Goal: Find specific page/section: Find specific page/section

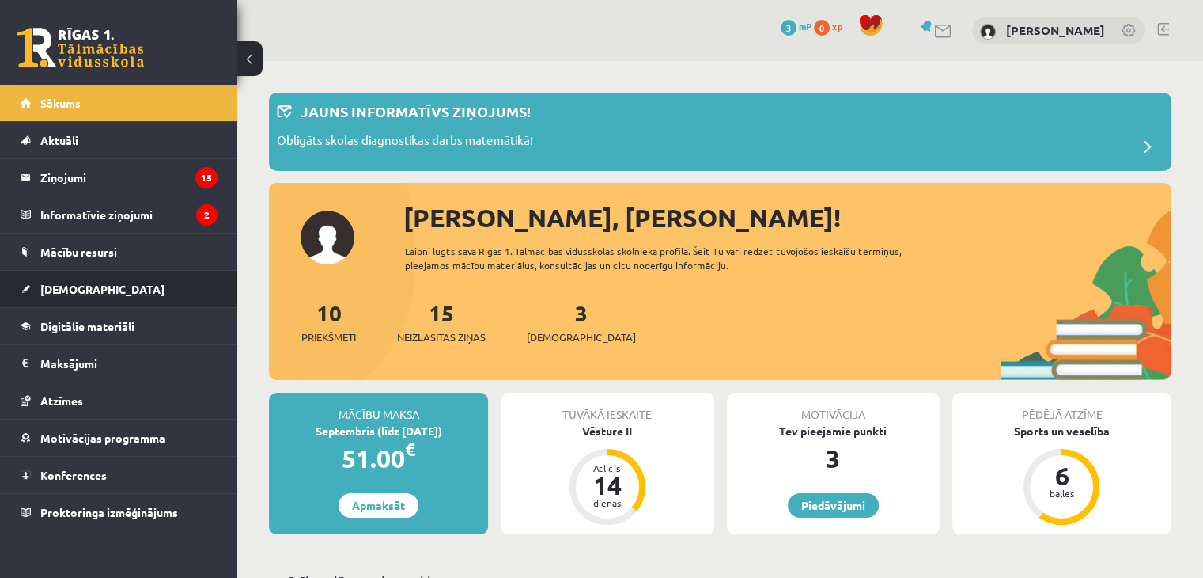
click at [74, 287] on span "[DEMOGRAPHIC_DATA]" at bounding box center [102, 289] width 124 height 14
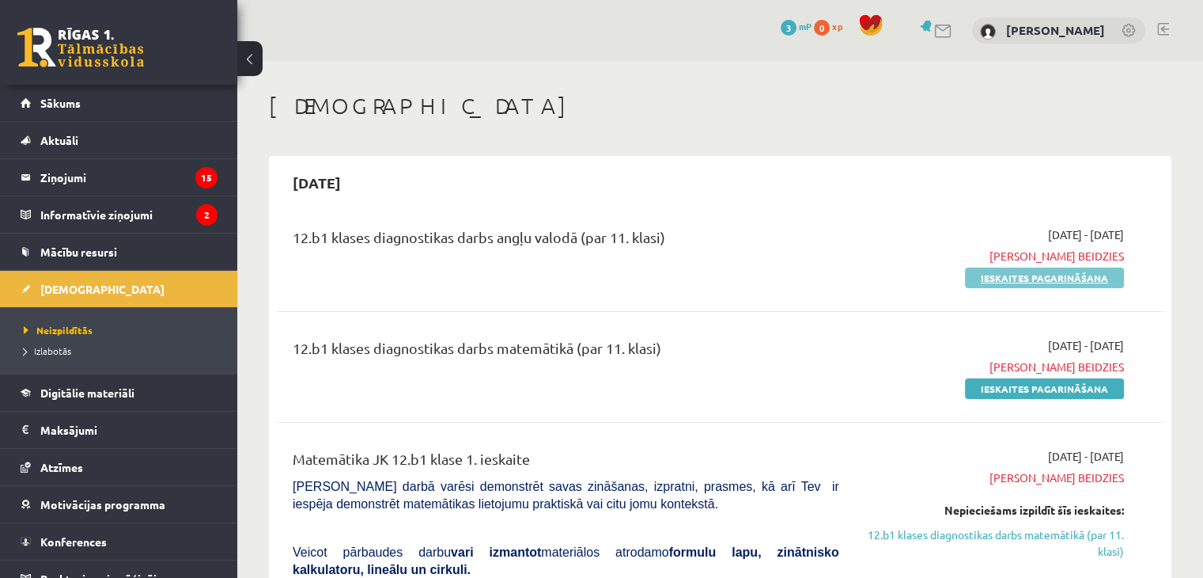
click at [1009, 280] on link "Ieskaites pagarināšana" at bounding box center [1044, 277] width 159 height 21
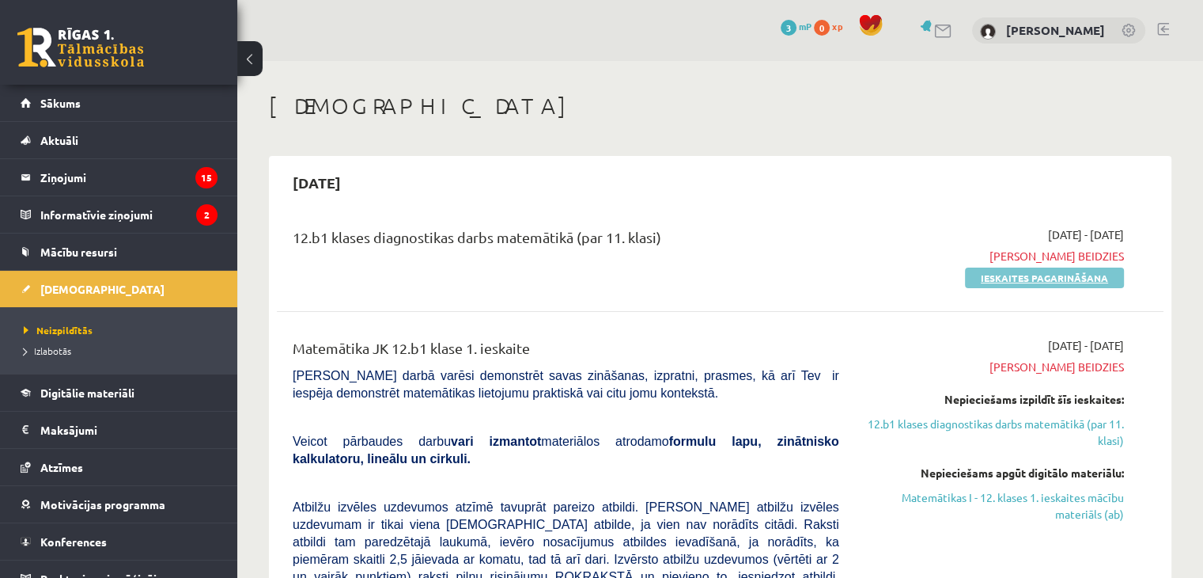
click at [998, 280] on link "Ieskaites pagarināšana" at bounding box center [1044, 277] width 159 height 21
